Goal: Information Seeking & Learning: Learn about a topic

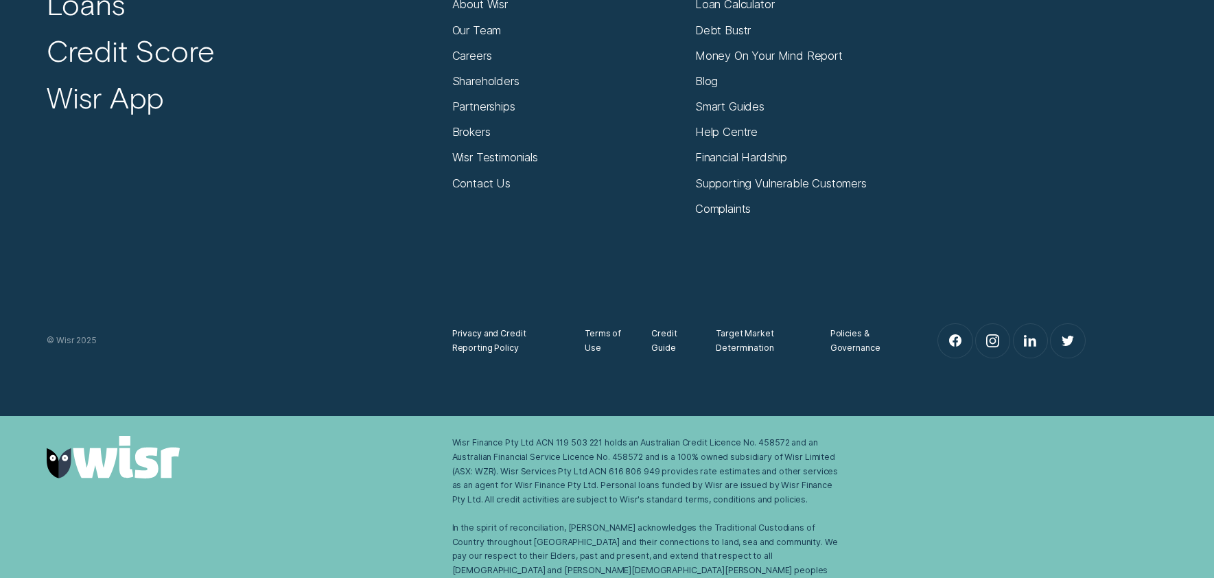
scroll to position [1593, 0]
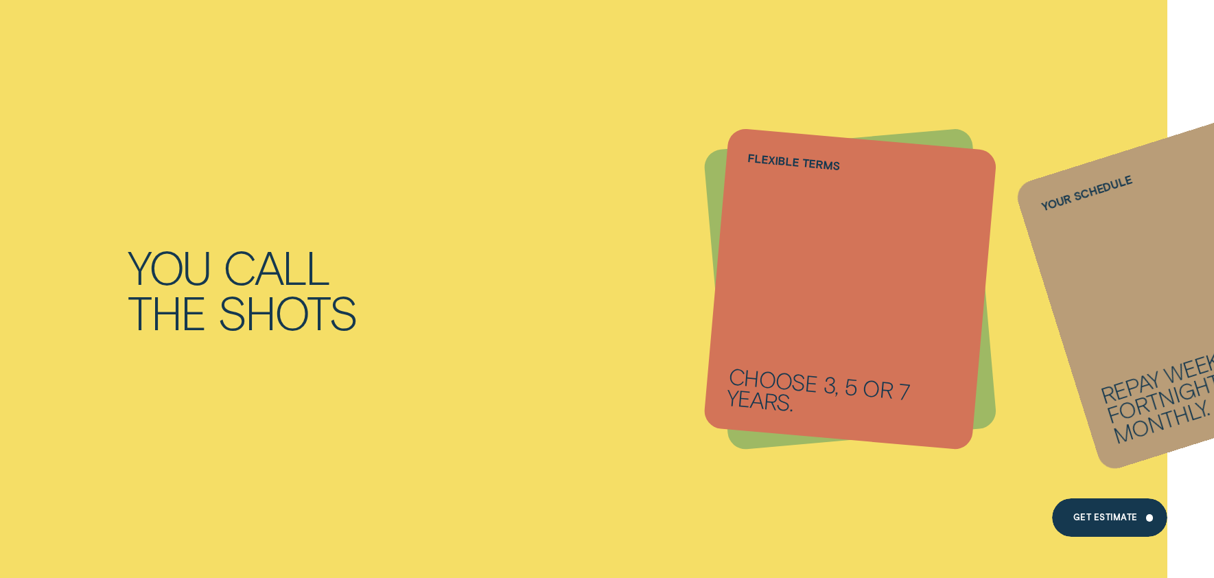
scroll to position [568, 0]
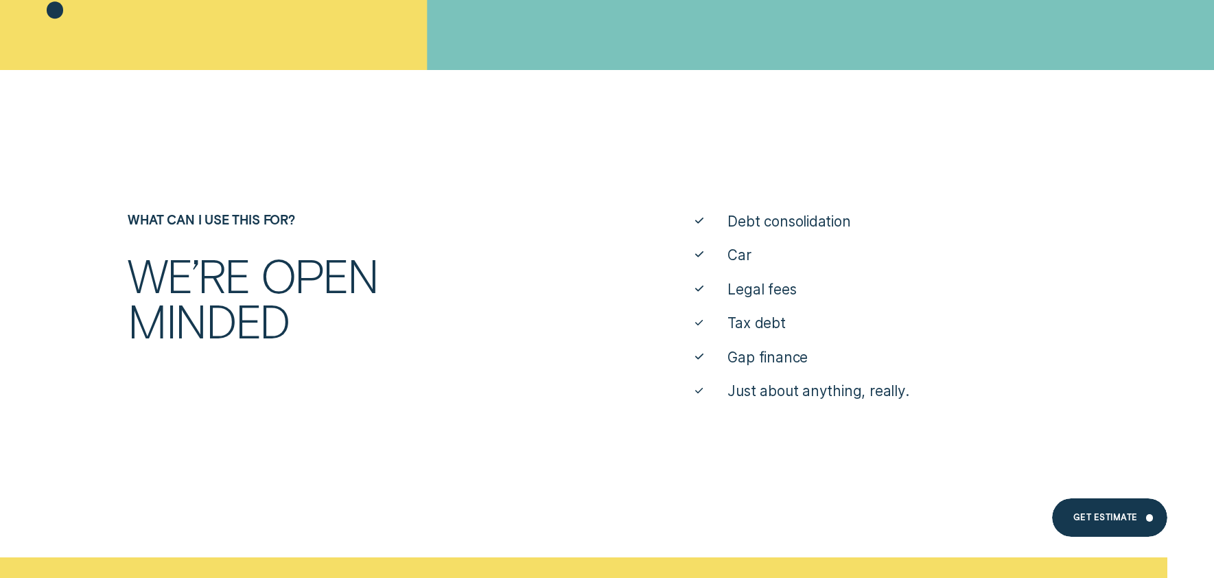
drag, startPoint x: 778, startPoint y: 284, endPoint x: 829, endPoint y: 262, distance: 55.3
click at [778, 284] on span "Legal fees" at bounding box center [762, 289] width 69 height 19
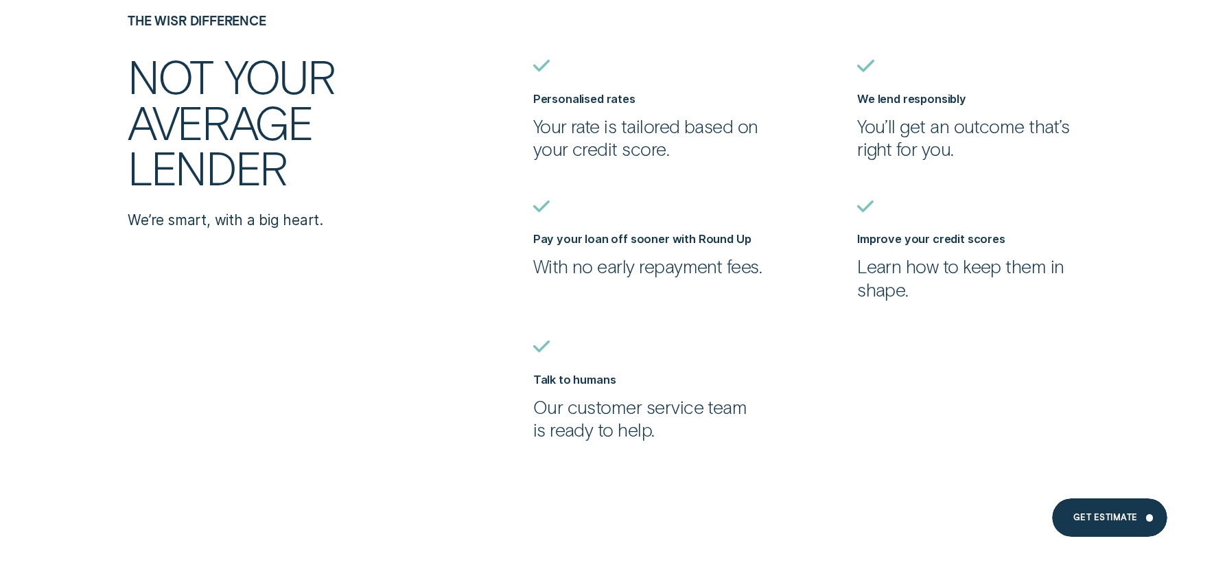
scroll to position [4149, 0]
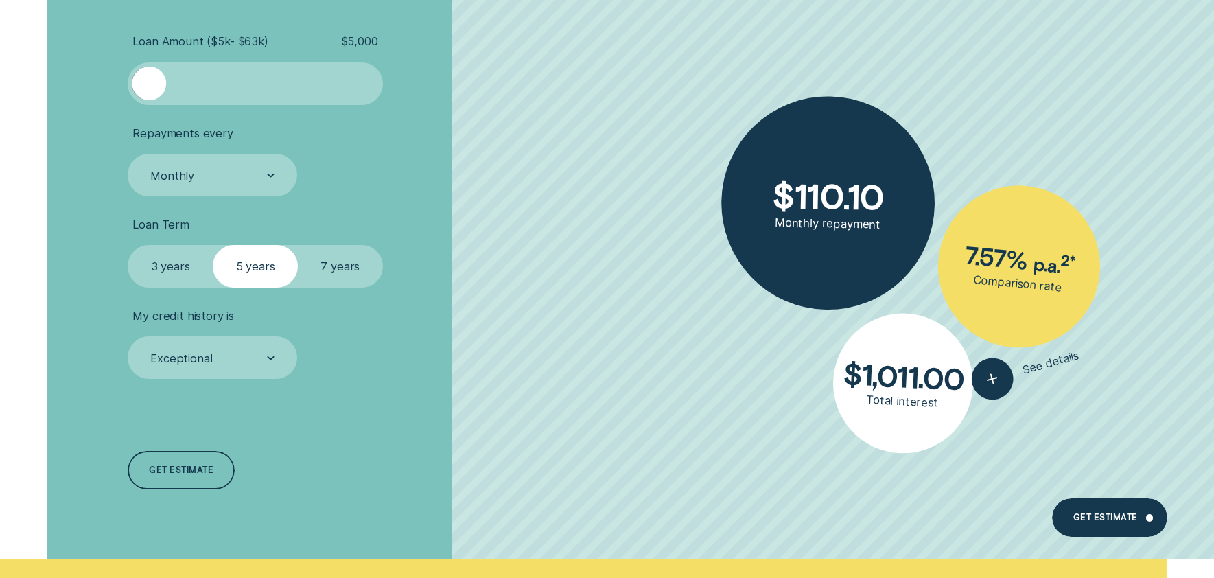
click at [249, 94] on div at bounding box center [255, 84] width 213 height 34
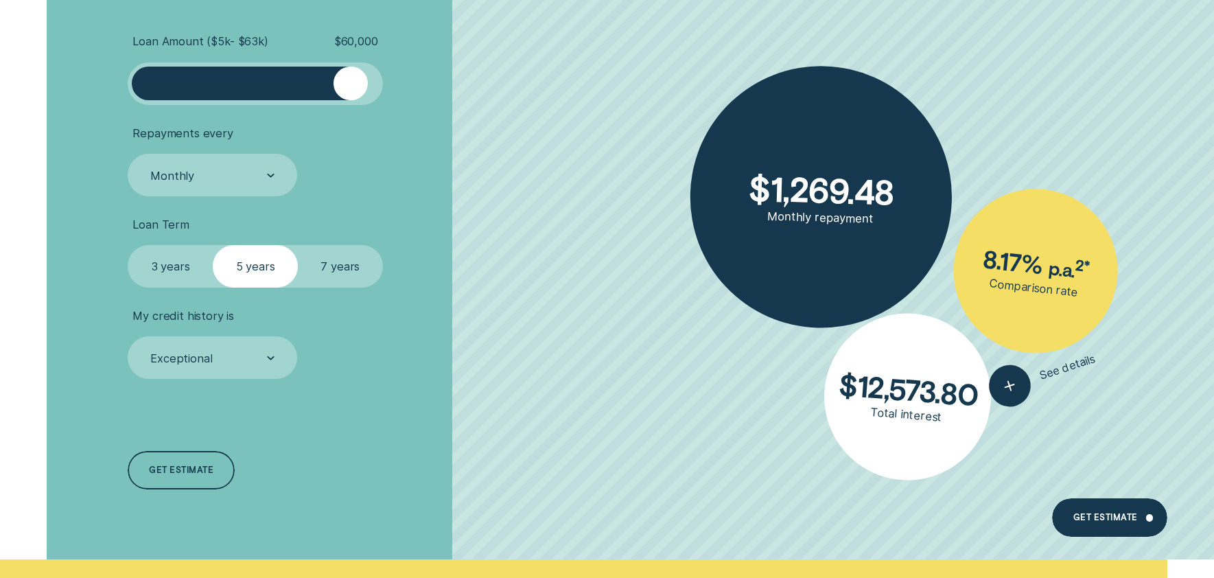
drag, startPoint x: 249, startPoint y: 94, endPoint x: 349, endPoint y: 94, distance: 100.9
click at [349, 94] on div at bounding box center [351, 84] width 34 height 34
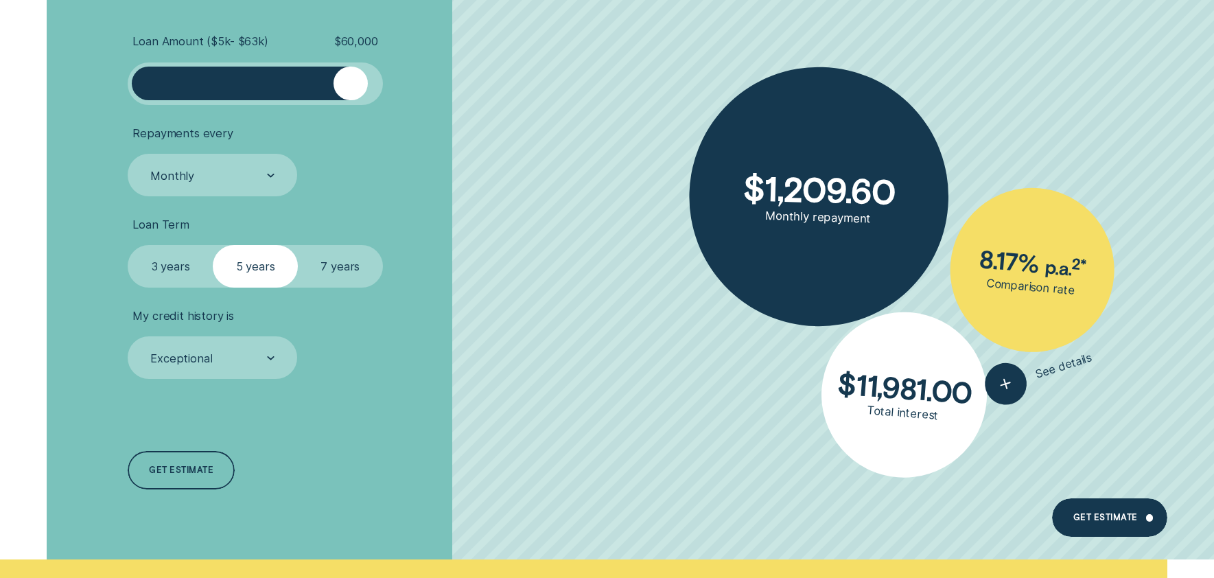
click at [336, 257] on label "7 years" at bounding box center [340, 266] width 85 height 43
click at [298, 245] on input "7 years" at bounding box center [298, 245] width 0 height 0
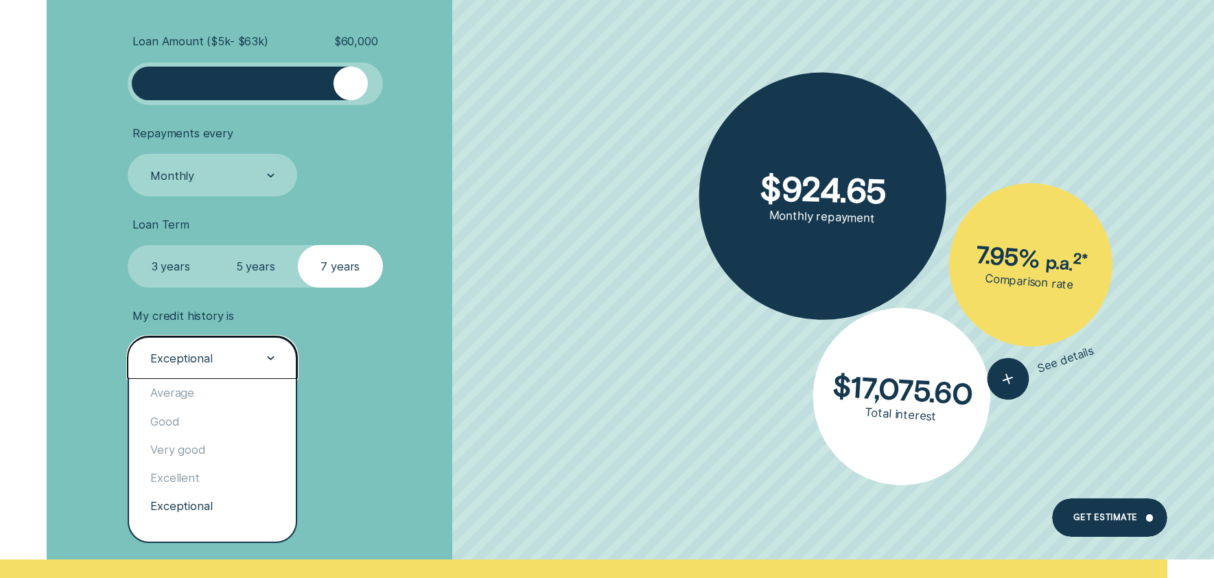
click at [254, 347] on div "Exceptional" at bounding box center [213, 357] width 170 height 43
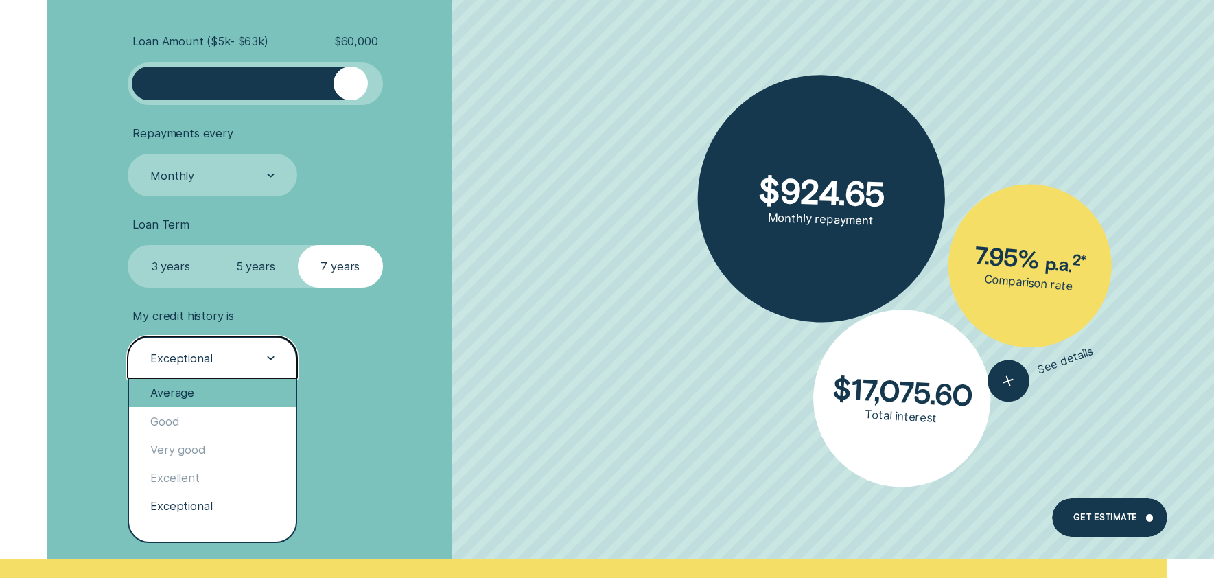
click at [207, 397] on div "Average" at bounding box center [212, 393] width 167 height 28
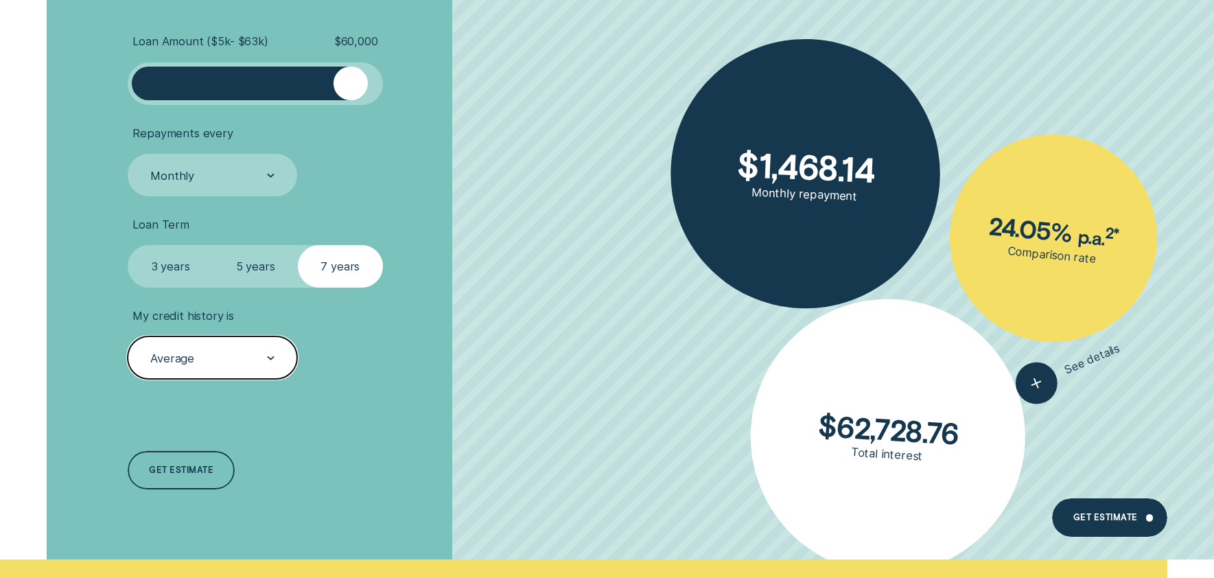
click at [206, 360] on div "Average" at bounding box center [212, 359] width 126 height 16
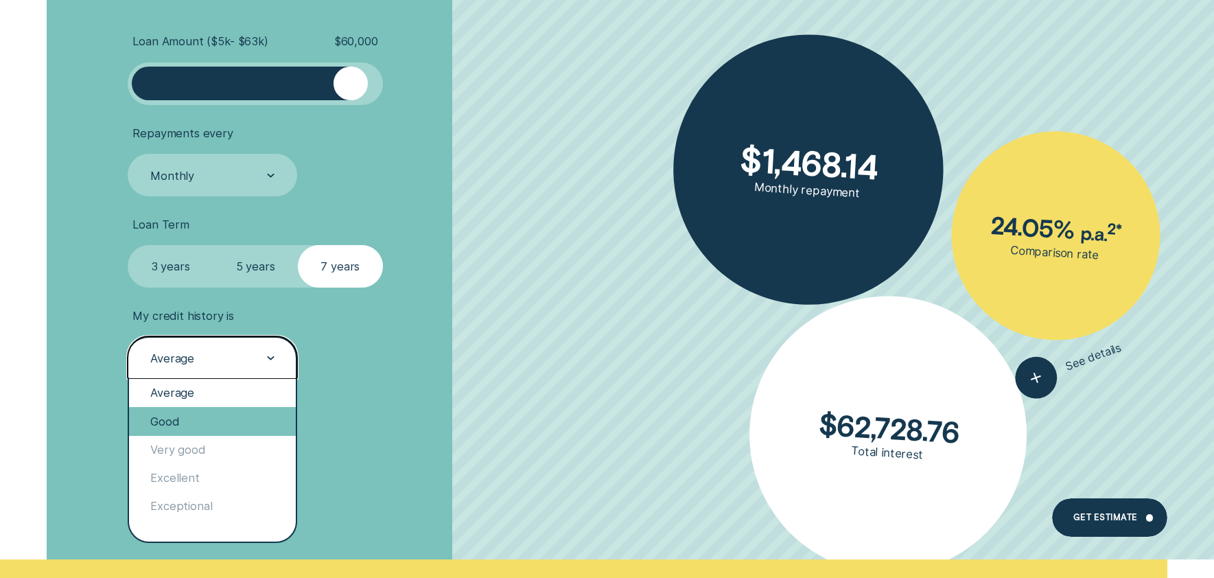
click at [200, 410] on div "Good" at bounding box center [212, 421] width 167 height 28
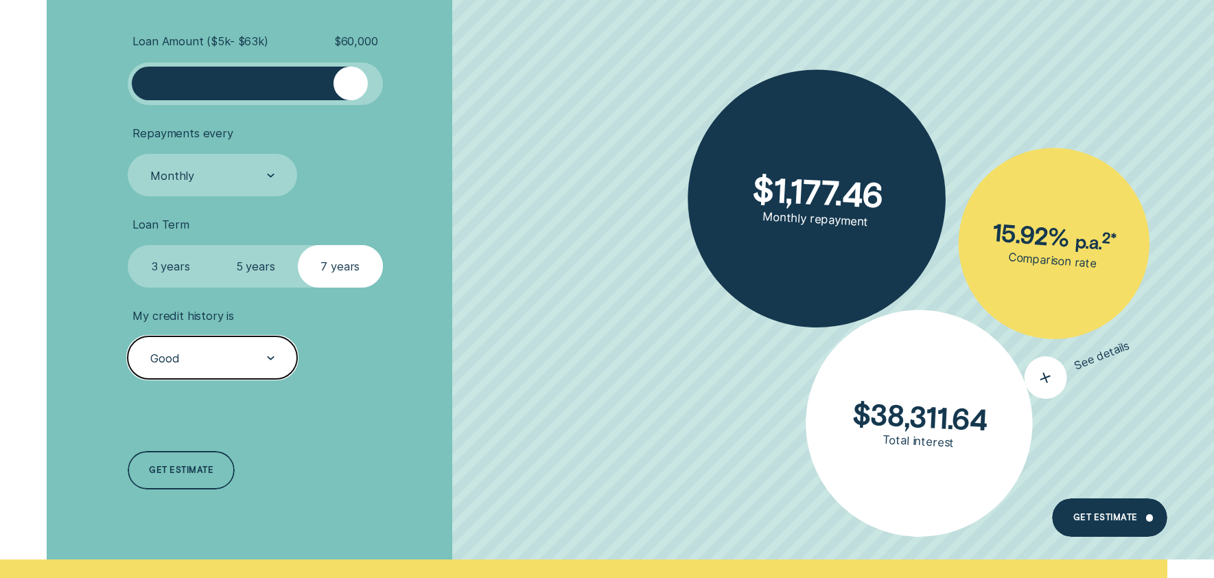
click at [1035, 380] on div "button" at bounding box center [1045, 377] width 55 height 55
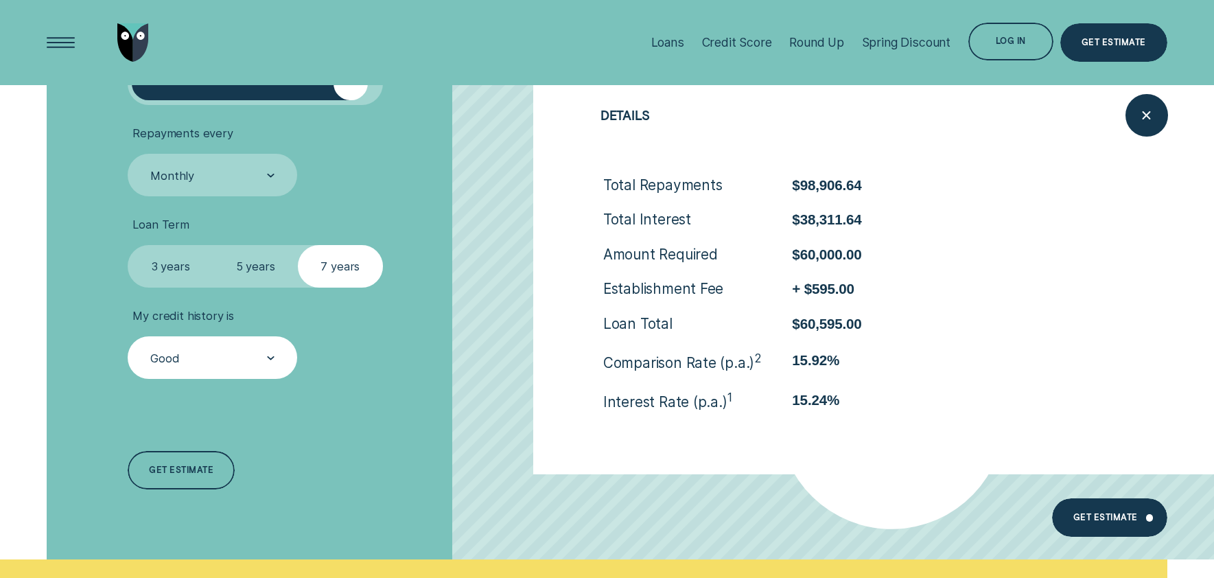
scroll to position [4080, 0]
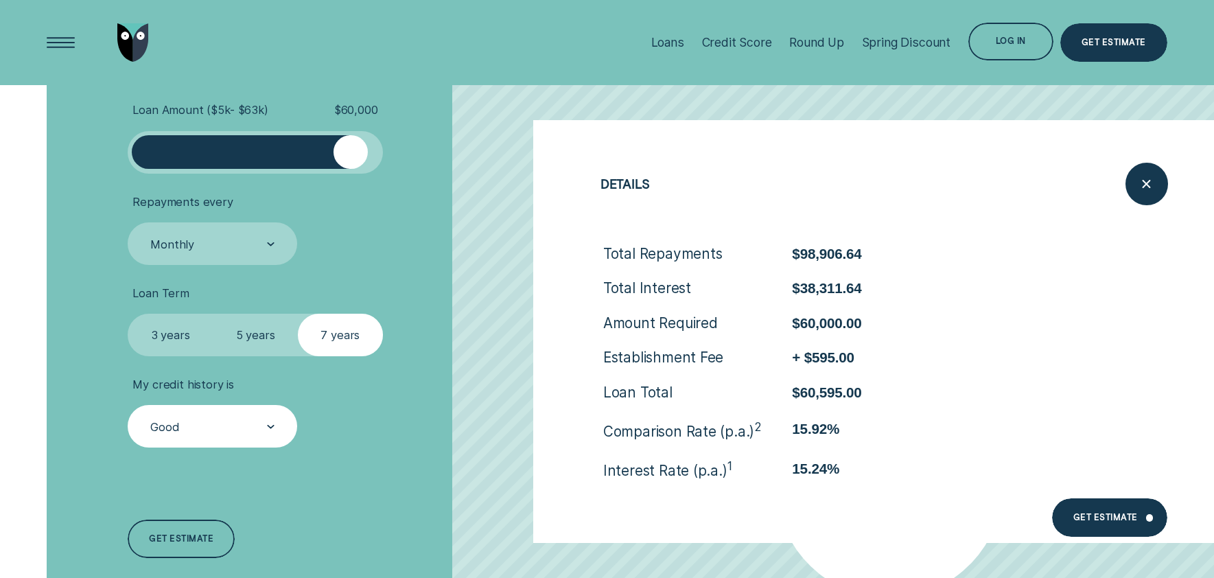
click at [263, 441] on div "Good" at bounding box center [213, 426] width 170 height 43
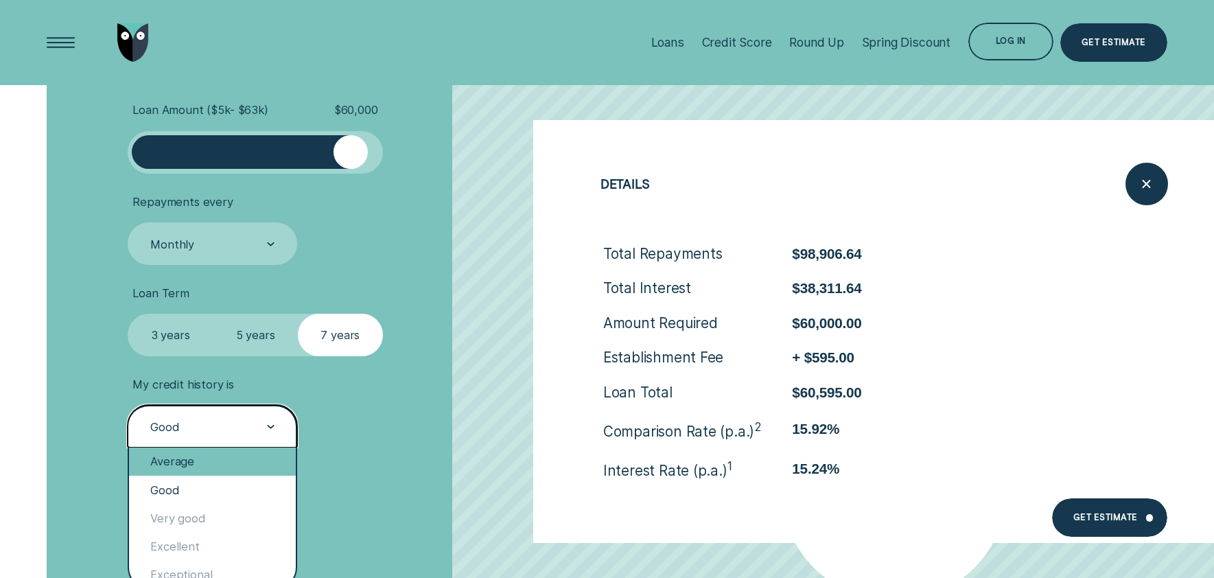
click at [246, 455] on div "Average" at bounding box center [212, 462] width 167 height 28
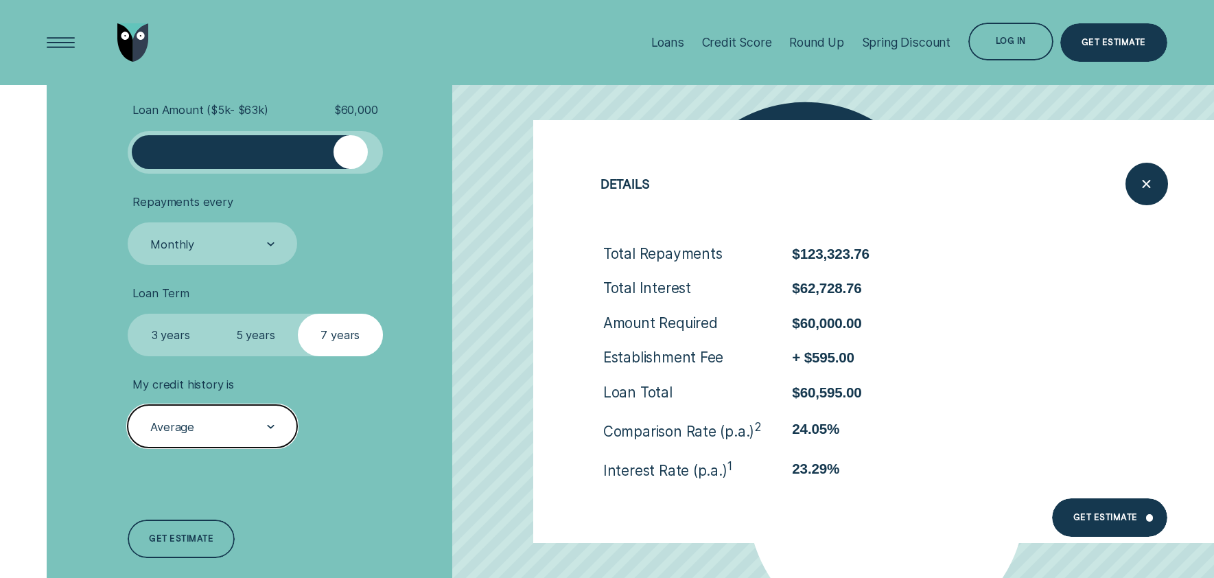
click at [251, 428] on div "Average" at bounding box center [212, 427] width 126 height 16
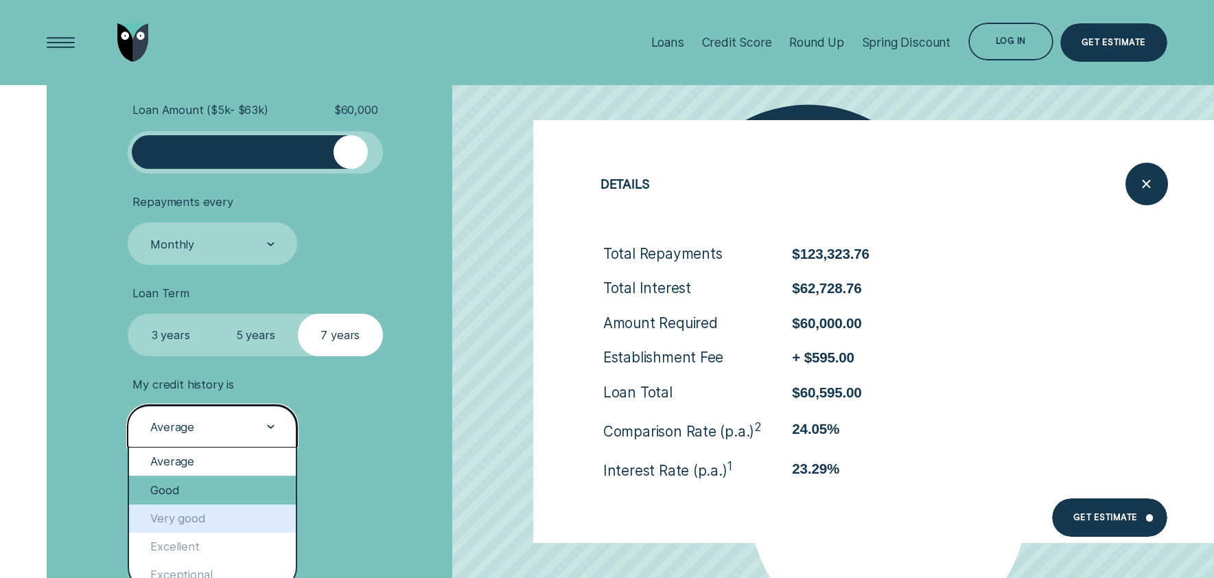
scroll to position [23, 0]
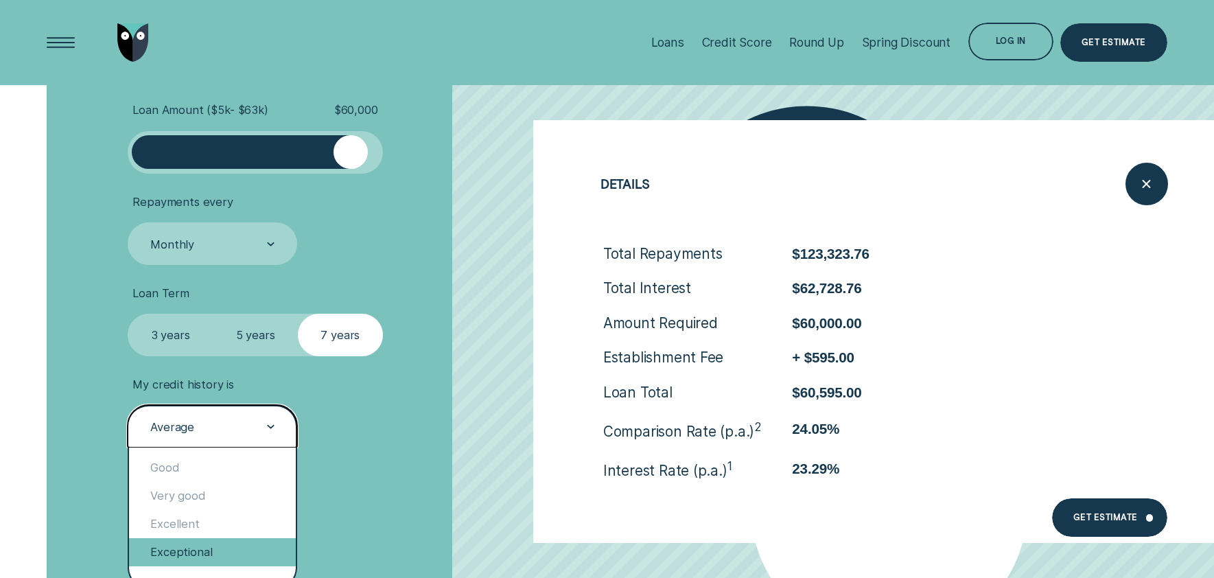
click at [203, 548] on div "Exceptional" at bounding box center [212, 552] width 167 height 28
